Goal: Task Accomplishment & Management: Complete application form

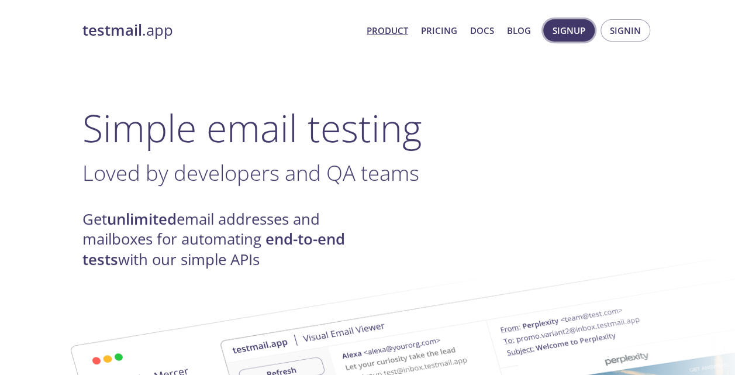
click at [508, 27] on span "Signup" at bounding box center [568, 30] width 33 height 15
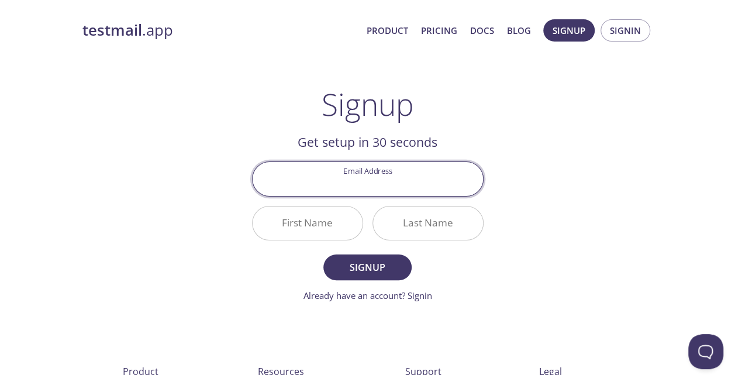
click at [421, 178] on input "Email Address" at bounding box center [367, 178] width 230 height 33
type input "[PERSON_NAME][EMAIL_ADDRESS][DOMAIN_NAME]"
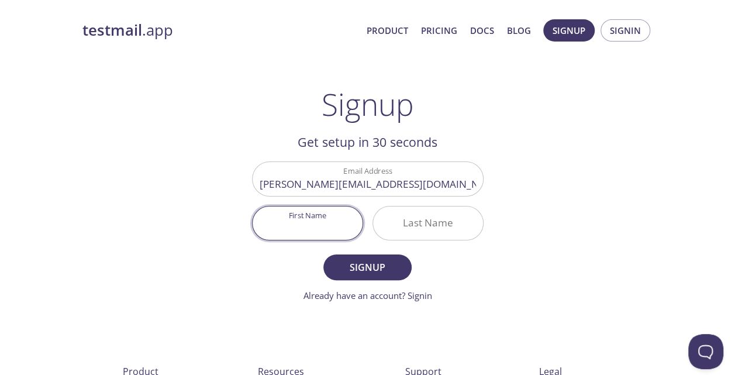
click at [304, 224] on input "First Name" at bounding box center [307, 222] width 110 height 33
type input "[PERSON_NAME]"
click at [379, 262] on span "Signup" at bounding box center [367, 267] width 62 height 16
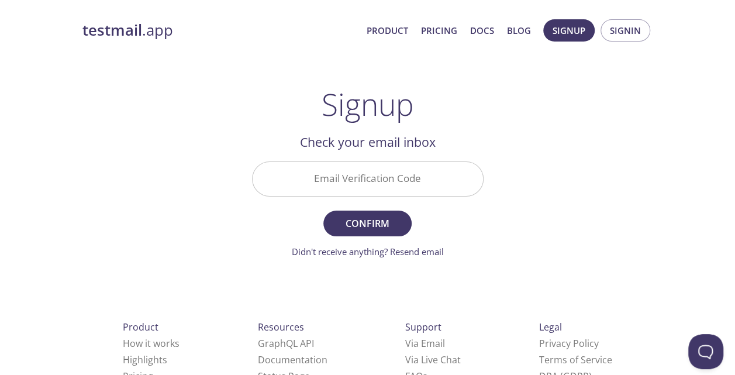
click at [382, 172] on input "Email Verification Code" at bounding box center [367, 178] width 230 height 33
click at [378, 228] on span "Confirm" at bounding box center [367, 223] width 62 height 16
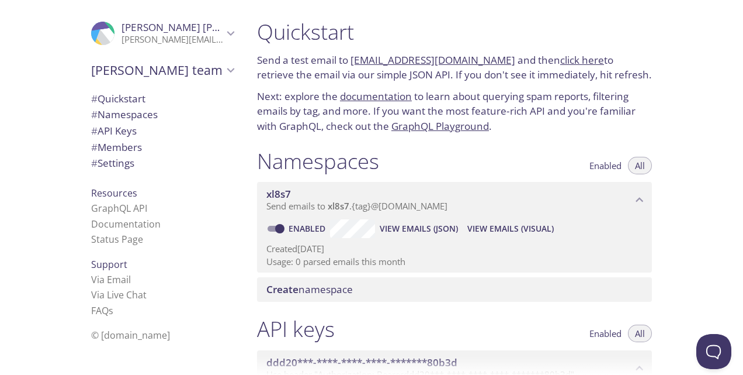
click at [120, 133] on span "# API Keys" at bounding box center [114, 130] width 46 height 13
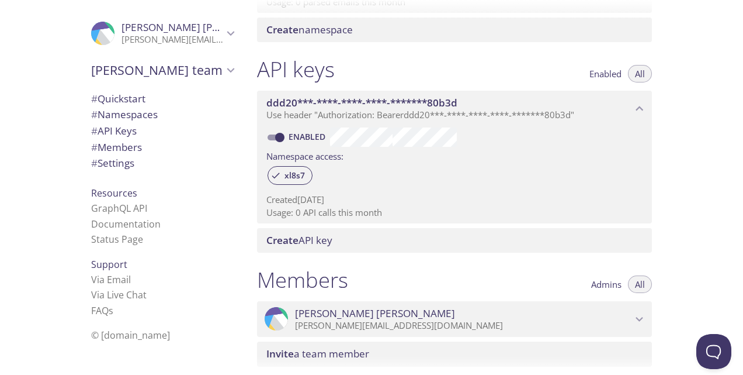
scroll to position [257, 0]
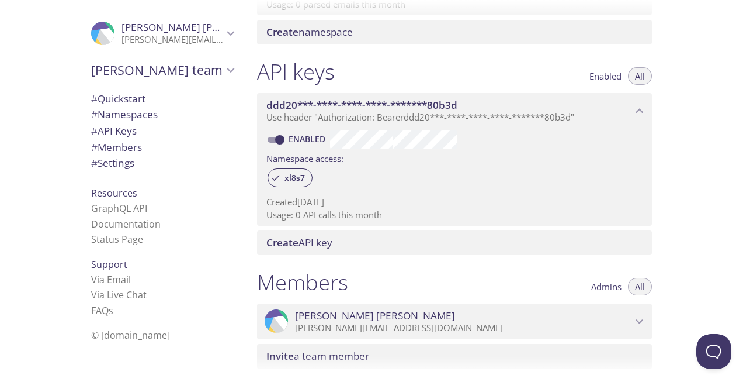
click at [301, 115] on span "Use header "Authorization: Bearer ddd20***-****-****-****-*******80b3d "" at bounding box center [420, 117] width 308 height 12
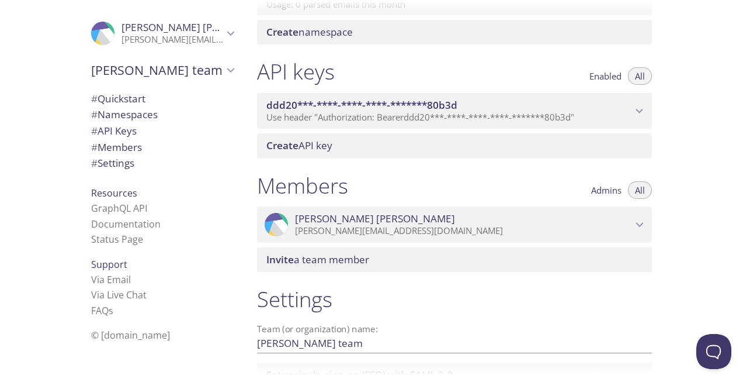
click at [301, 115] on span "Use header "Authorization: Bearer ddd20***-****-****-****-*******80b3d "" at bounding box center [420, 117] width 308 height 12
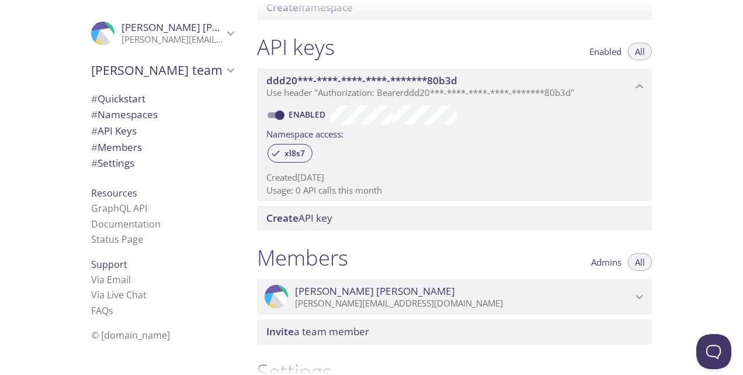
scroll to position [281, 0]
click at [640, 53] on span "All" at bounding box center [640, 53] width 10 height 0
click at [208, 31] on span "[PERSON_NAME] [PERSON_NAME]" at bounding box center [202, 26] width 160 height 13
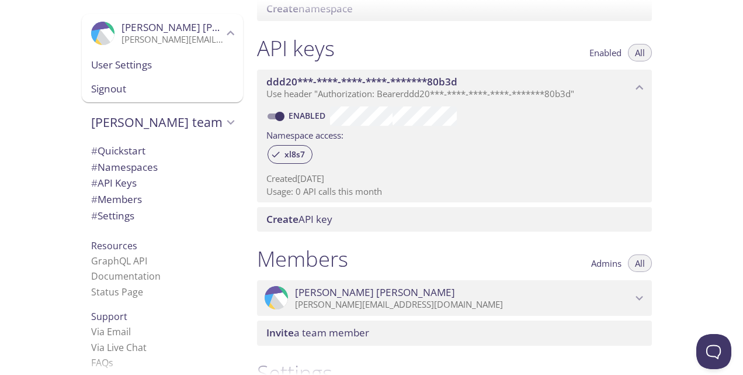
click at [223, 36] on icon "Lizbeth Guadalupe Gonzalez Cordero" at bounding box center [230, 33] width 15 height 15
